Goal: Find specific page/section: Find specific page/section

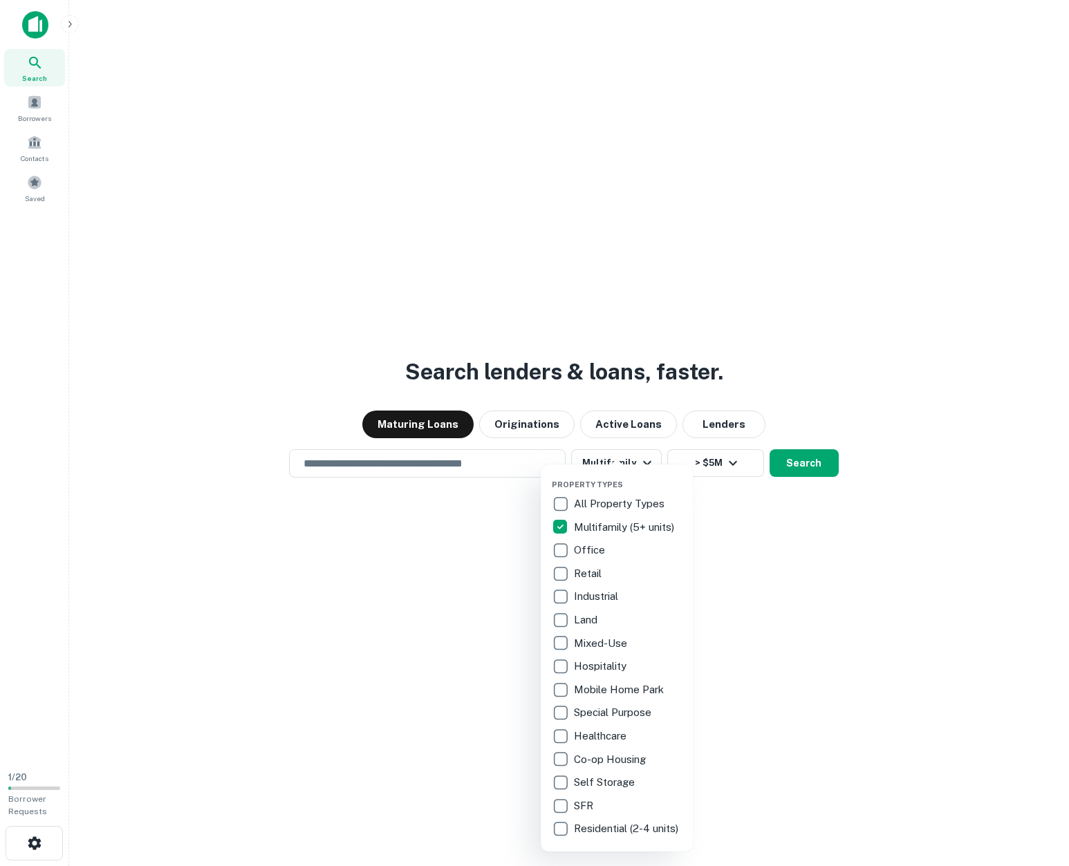
click at [457, 468] on div at bounding box center [534, 433] width 1069 height 866
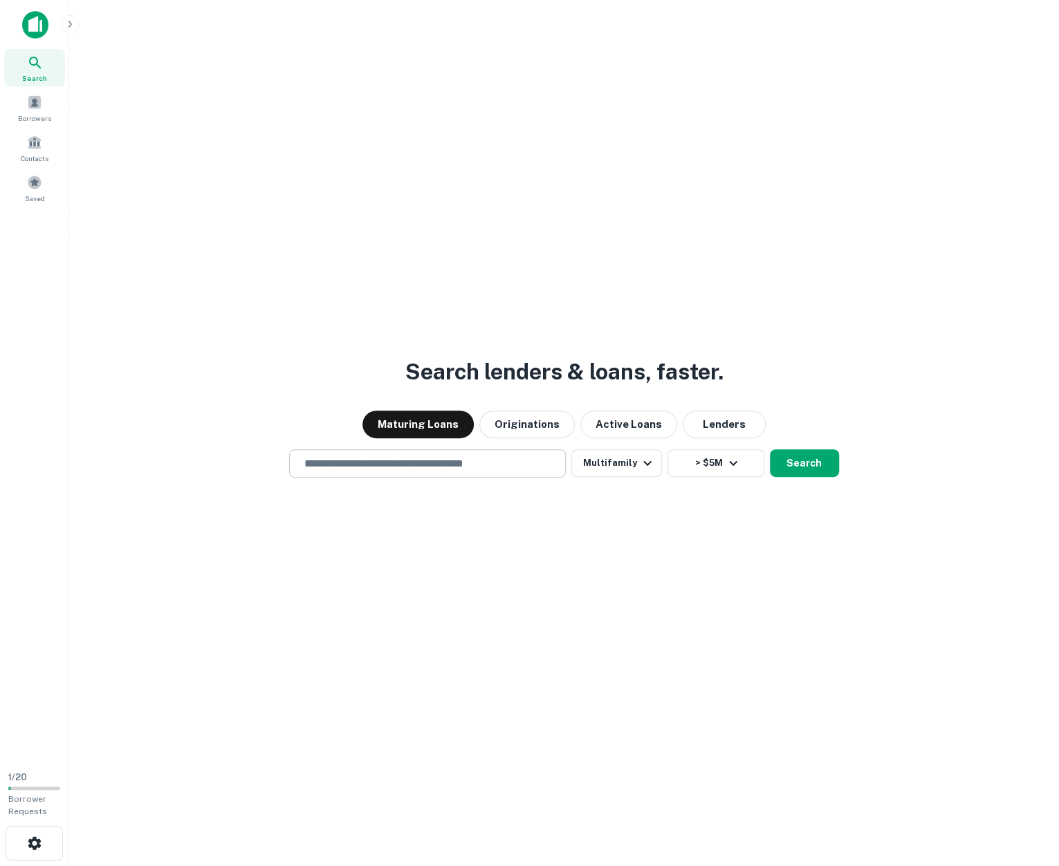
click at [461, 463] on input "text" at bounding box center [427, 464] width 264 height 16
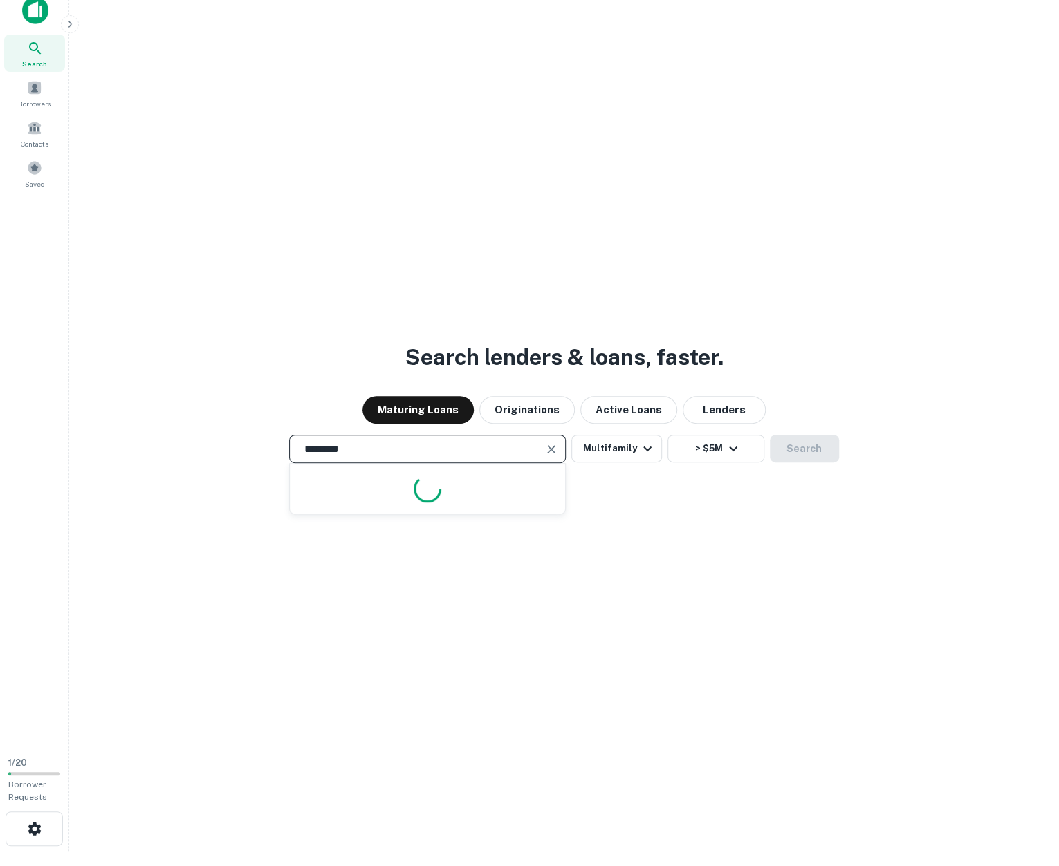
scroll to position [22, 0]
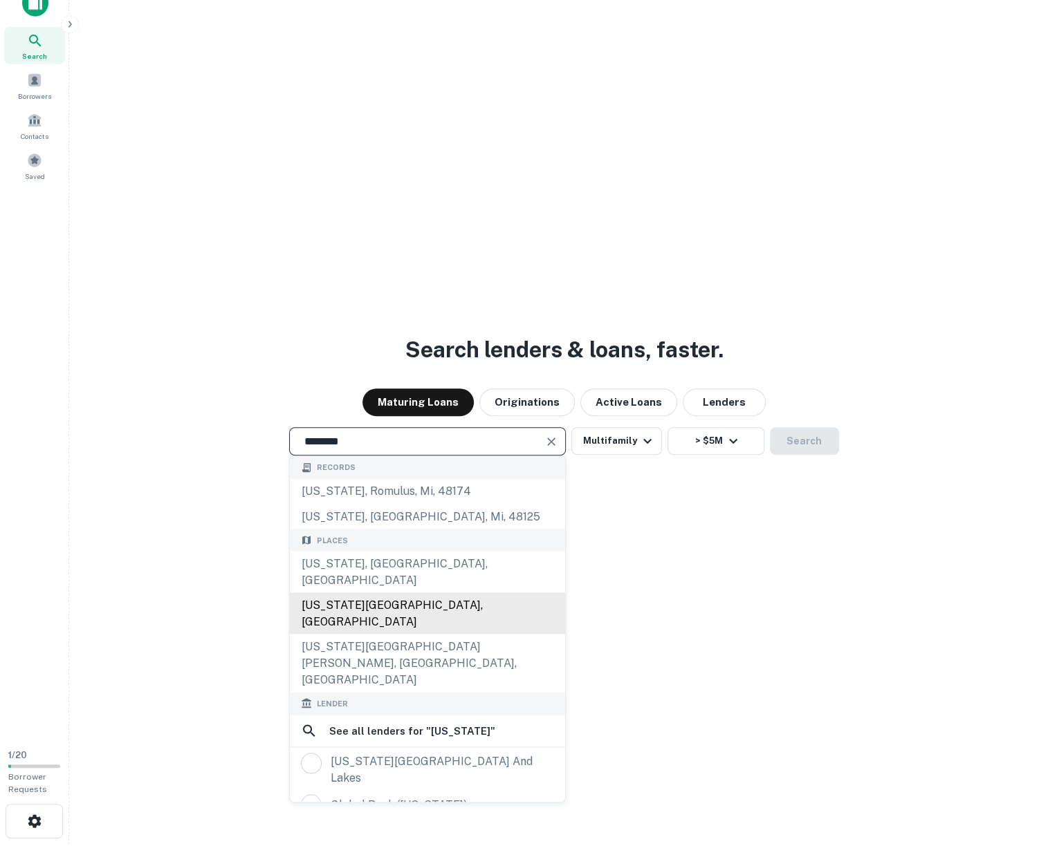
click at [361, 593] on div "[US_STATE][GEOGRAPHIC_DATA], [GEOGRAPHIC_DATA]" at bounding box center [427, 613] width 275 height 41
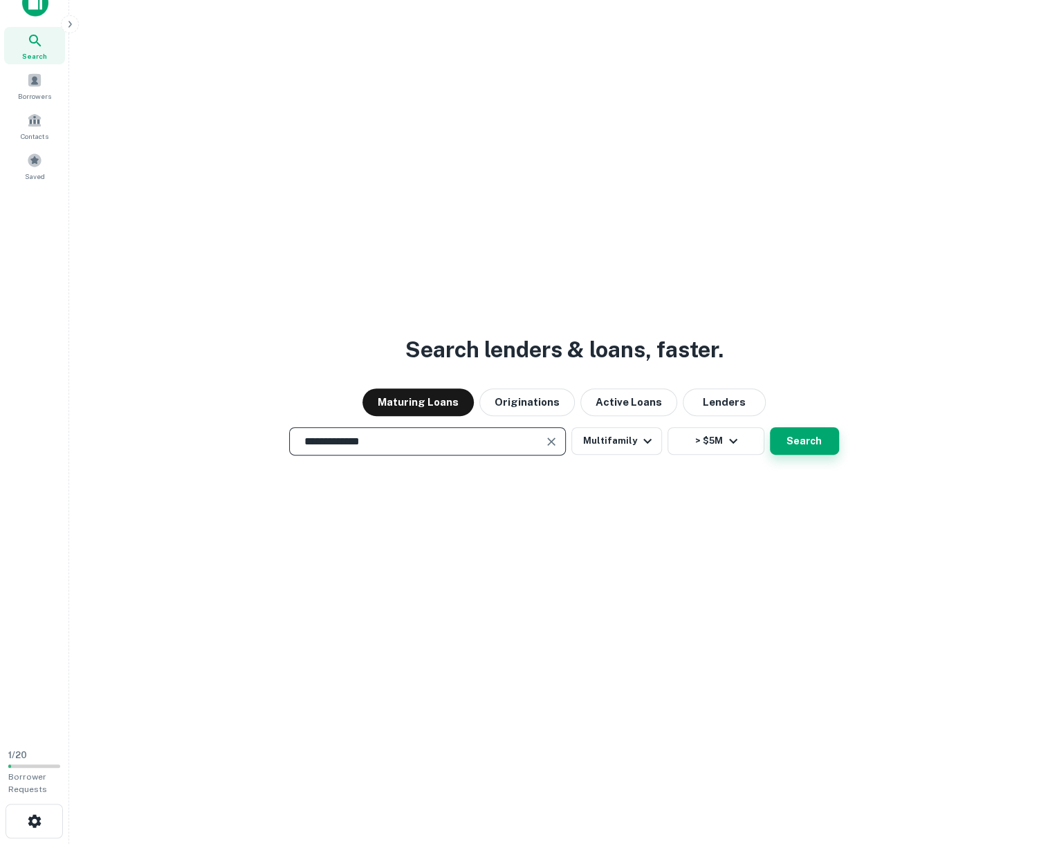
type input "**********"
click at [808, 441] on button "Search" at bounding box center [804, 441] width 69 height 28
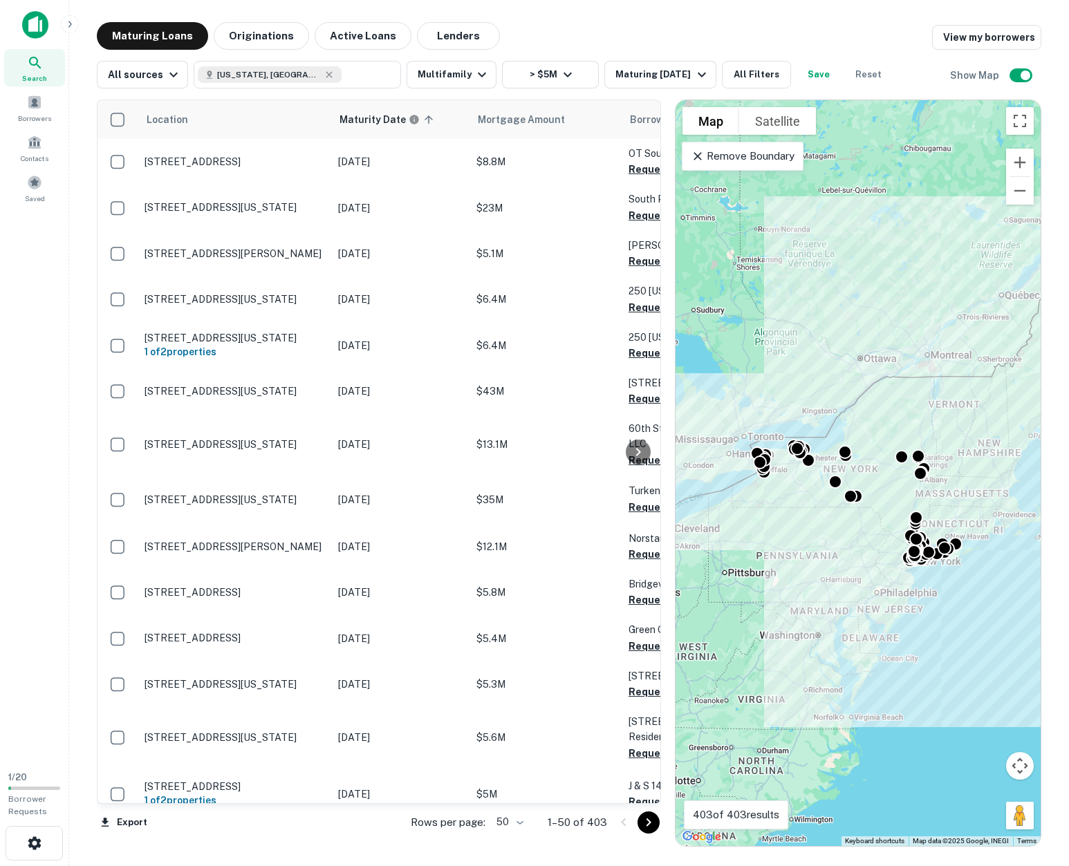
click at [520, 818] on body "Search Borrowers Contacts Saved 1 / 20 Borrower Requests Maturing Loans Origina…" at bounding box center [534, 433] width 1069 height 866
click at [518, 837] on li "100" at bounding box center [511, 837] width 40 height 25
